Goal: Complete application form

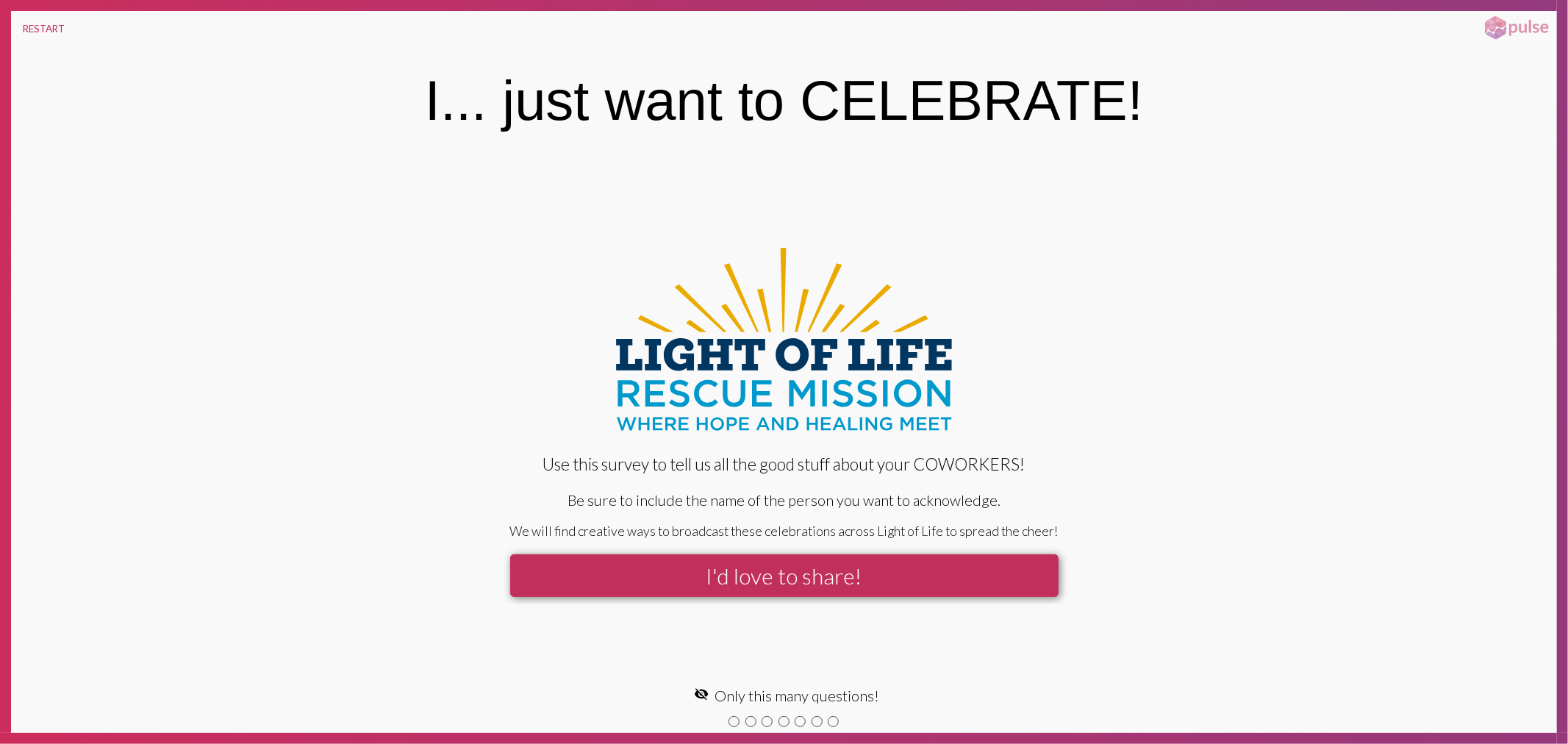
click at [788, 593] on button "I'd love to share!" at bounding box center [784, 576] width 548 height 43
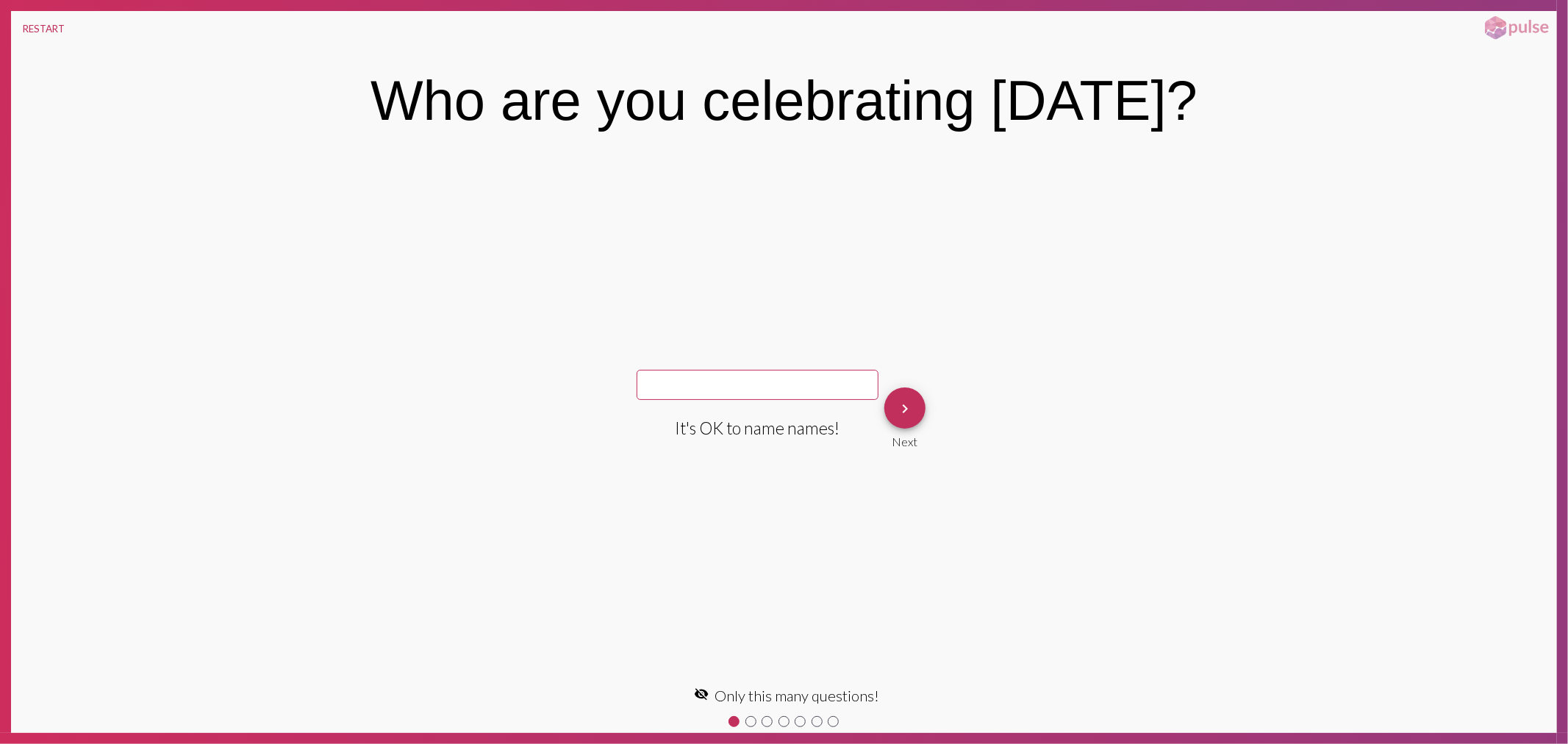
click at [916, 409] on button "keyboard_arrow_right" at bounding box center [904, 408] width 41 height 41
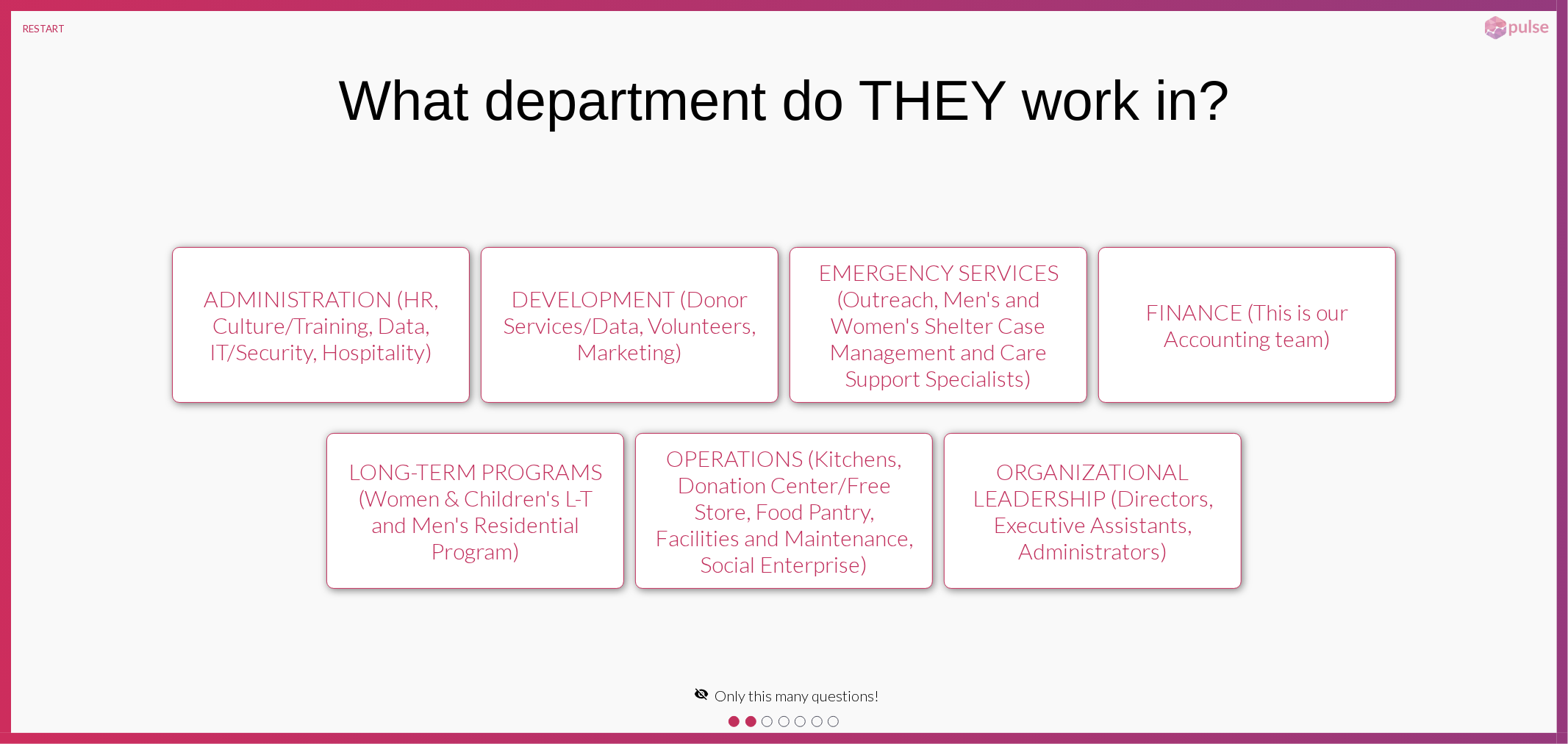
click at [1228, 318] on div "FINANCE (This is our Accounting team)" at bounding box center [1247, 325] width 266 height 53
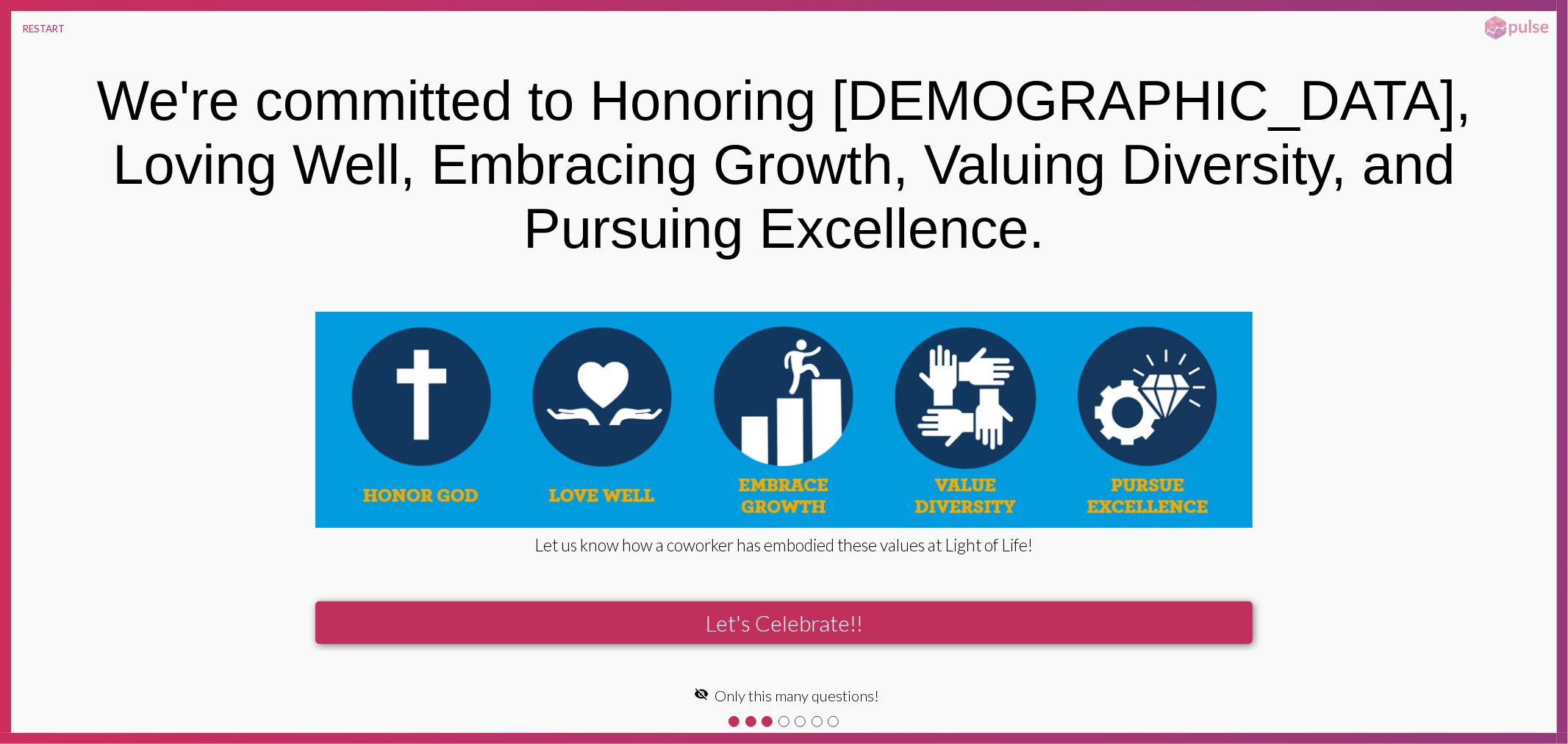
click at [752, 601] on button "Let's Celebrate!!" at bounding box center [784, 623] width 938 height 43
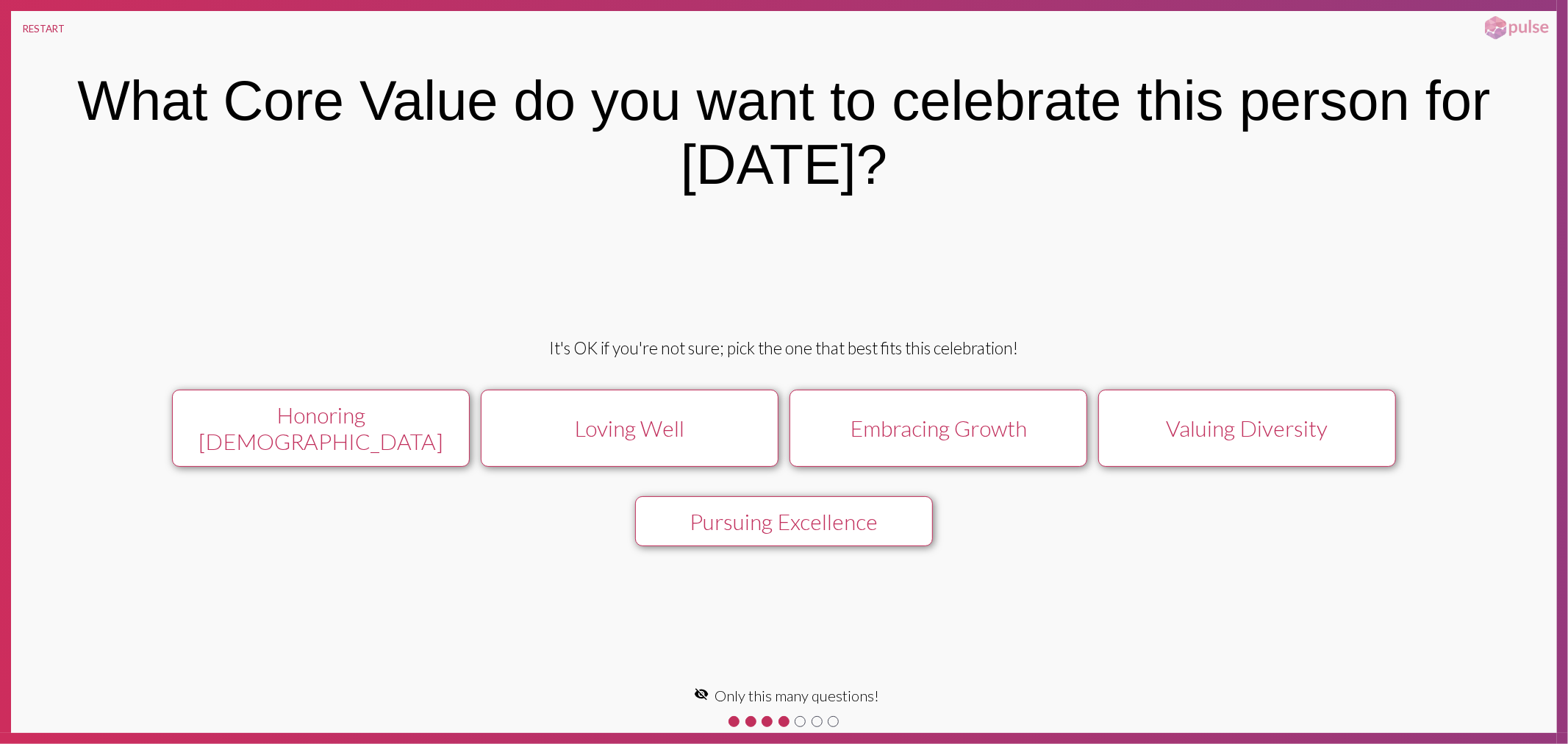
click at [996, 431] on div "Embracing Growth" at bounding box center [938, 427] width 266 height 26
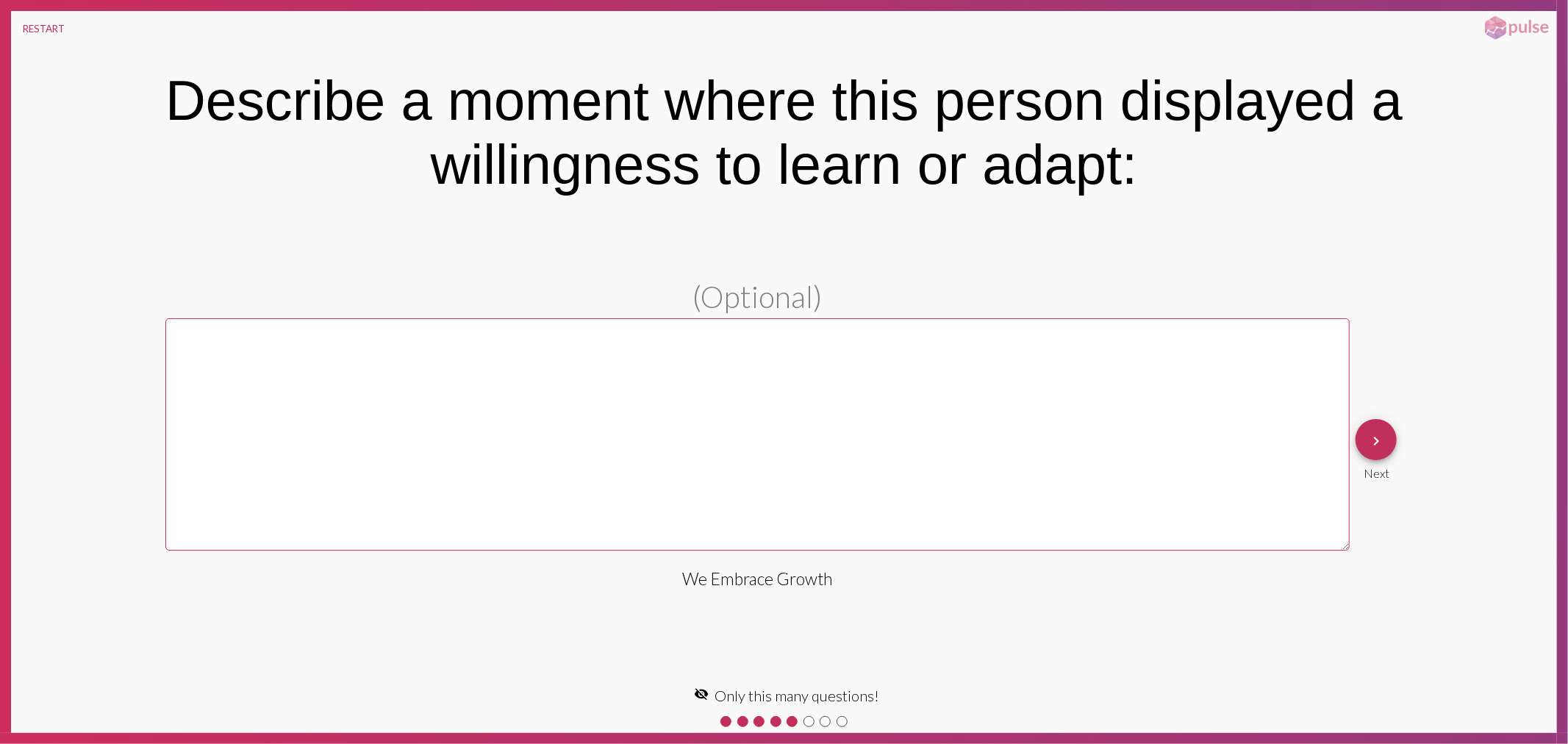
click at [1380, 449] on mat-icon "keyboard_arrow_right" at bounding box center [1376, 441] width 18 height 18
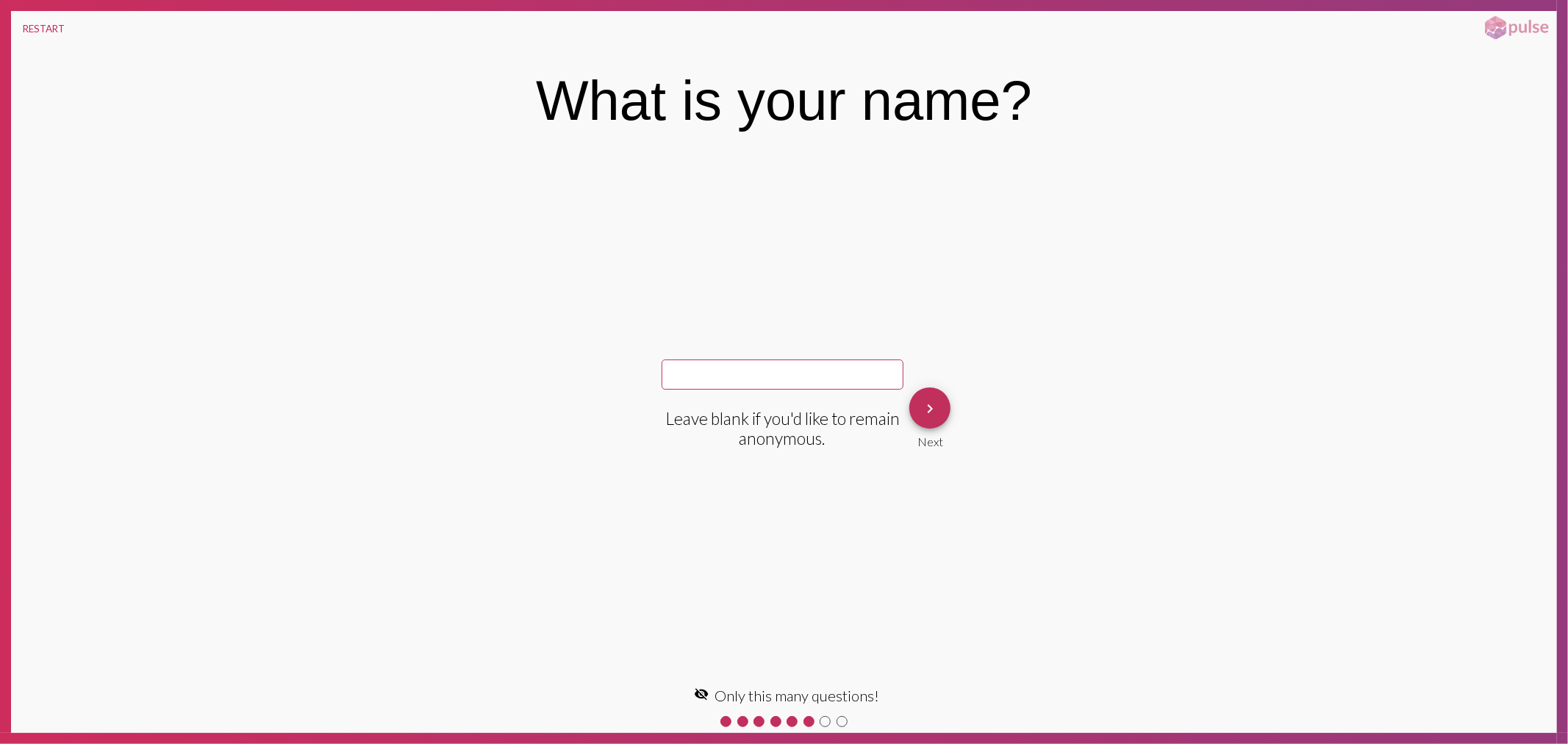
click at [939, 416] on button "keyboard_arrow_right" at bounding box center [929, 408] width 41 height 41
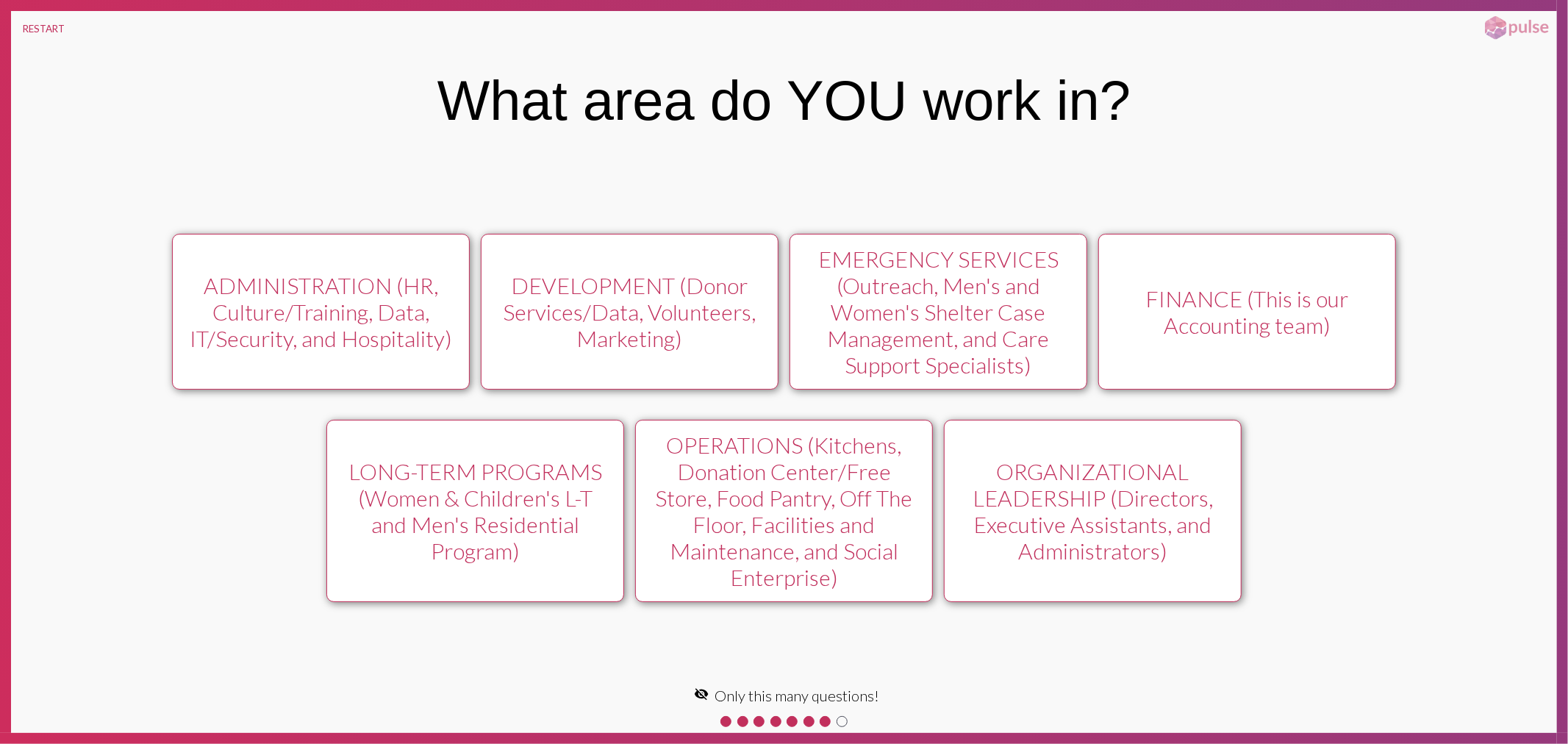
click at [995, 298] on div "EMERGENCY SERVICES (Outreach, Men's and Women's Shelter Case Management, and Ca…" at bounding box center [938, 311] width 266 height 132
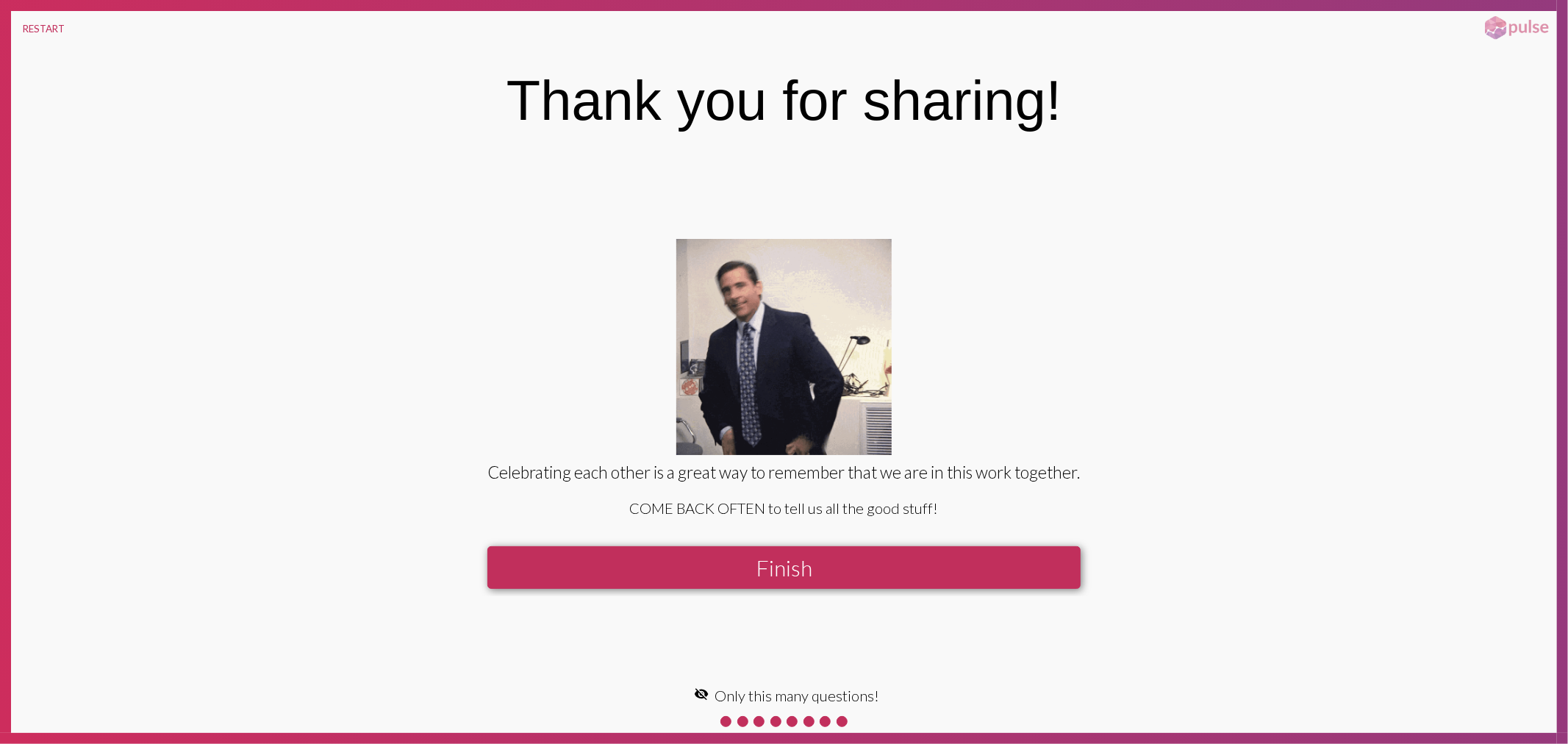
click at [862, 569] on button "Finish" at bounding box center [784, 567] width 593 height 43
